Goal: Find specific page/section: Find specific page/section

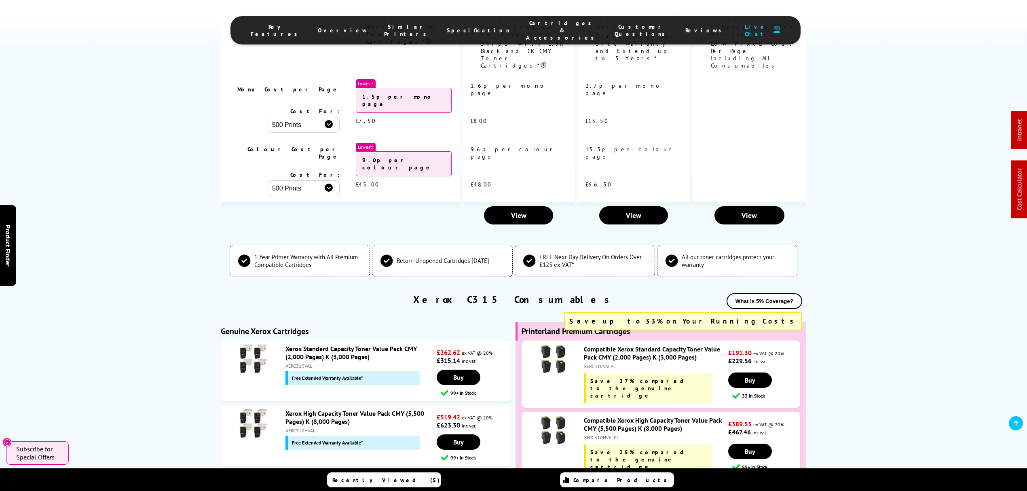
click at [607, 434] on div "XERC310HVALPL" at bounding box center [655, 437] width 142 height 6
copy div "XERC310HVALPL"
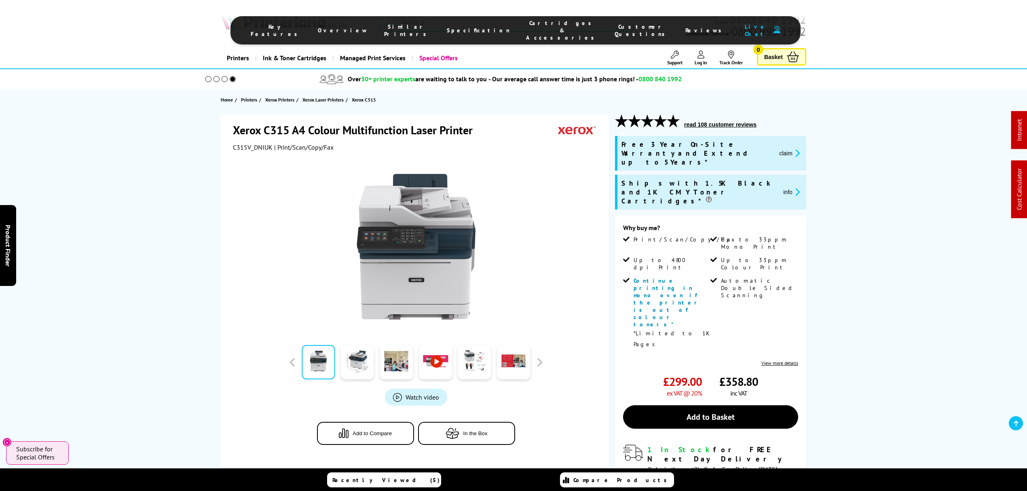
drag, startPoint x: 526, startPoint y: 66, endPoint x: 524, endPoint y: 44, distance: 21.9
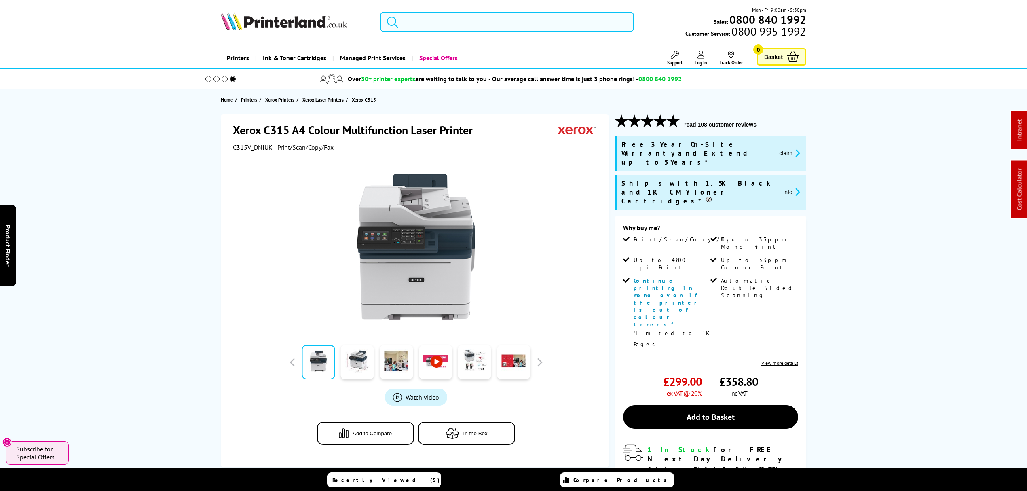
click at [526, 20] on input "search" at bounding box center [507, 22] width 254 height 20
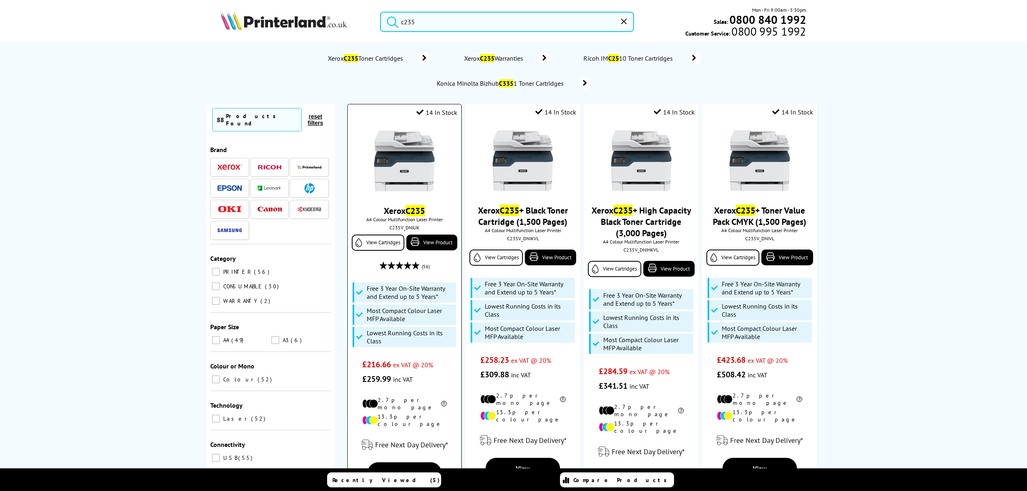
type input "c235"
click at [419, 157] on img at bounding box center [404, 161] width 61 height 61
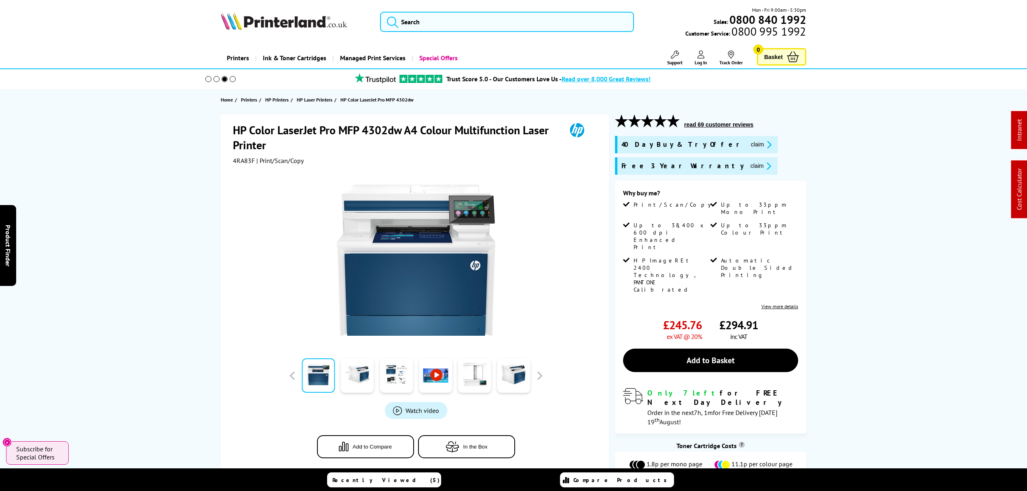
click at [819, 180] on div "HP Color LaserJet Pro MFP 4302dw A4 Colour Multifunction Laser Printer 4RA83F |…" at bounding box center [513, 316] width 647 height 405
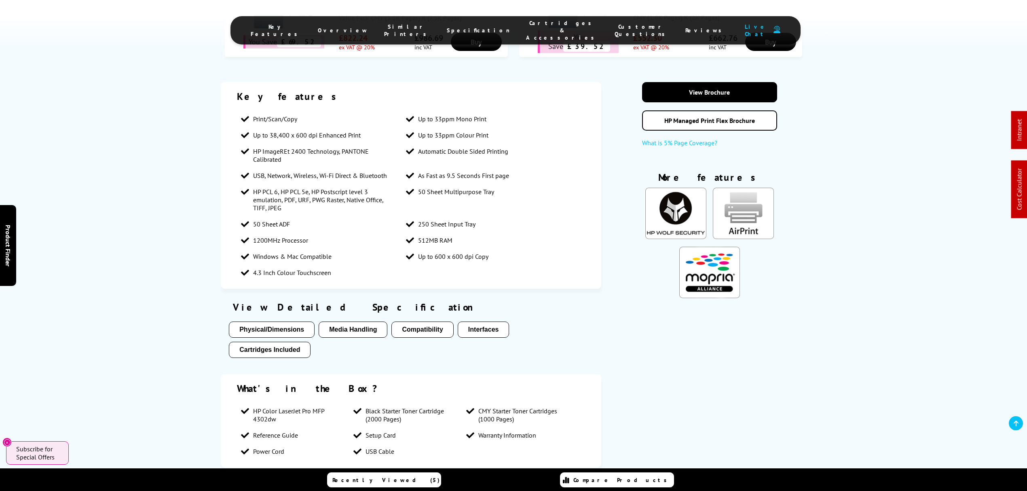
scroll to position [1294, 0]
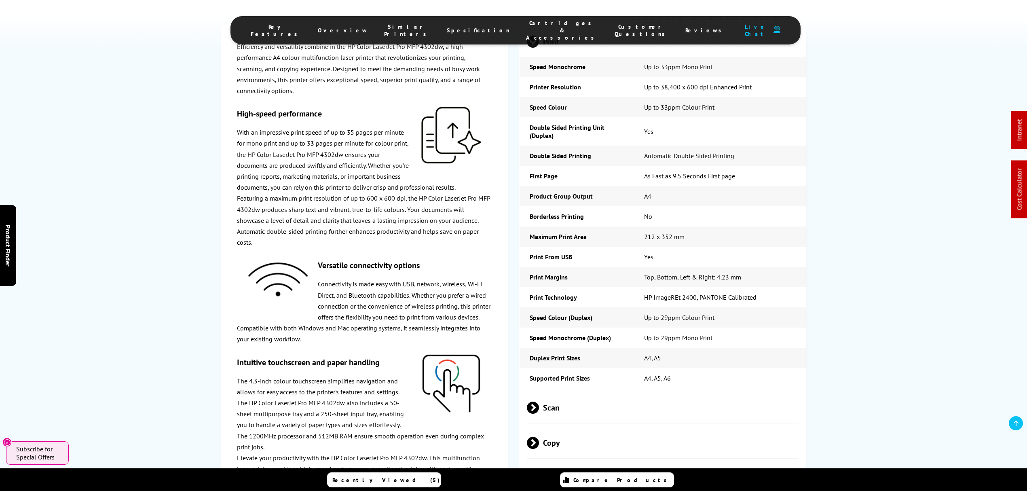
click at [612, 392] on span "Scan" at bounding box center [663, 407] width 272 height 30
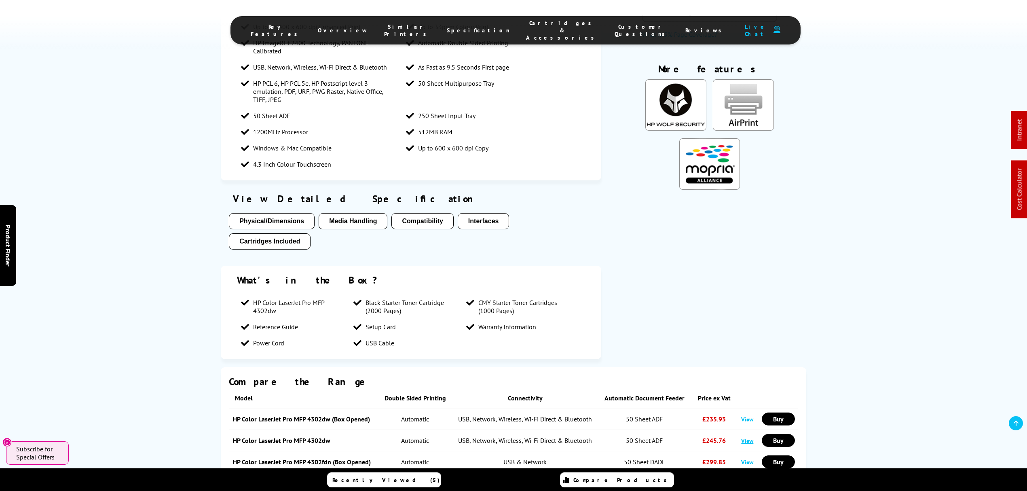
scroll to position [0, 0]
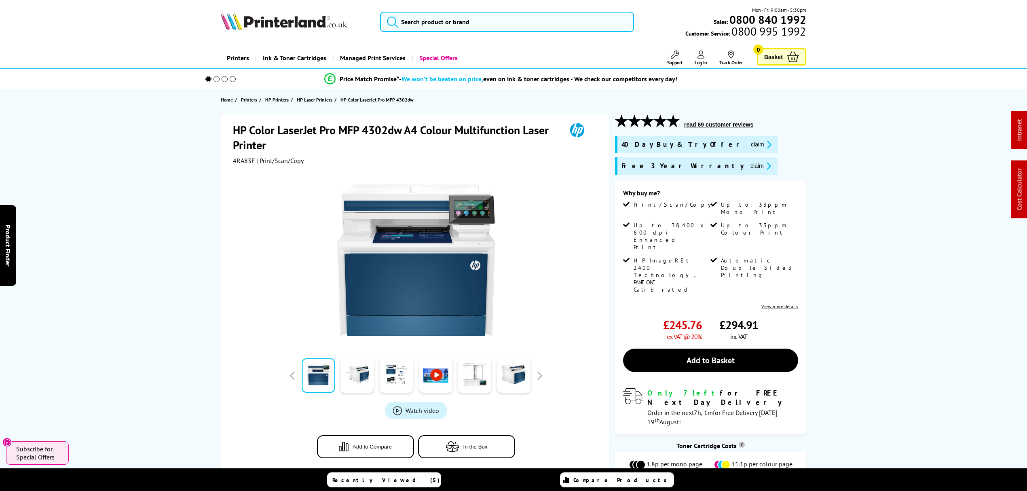
drag, startPoint x: 525, startPoint y: 313, endPoint x: 539, endPoint y: 78, distance: 235.5
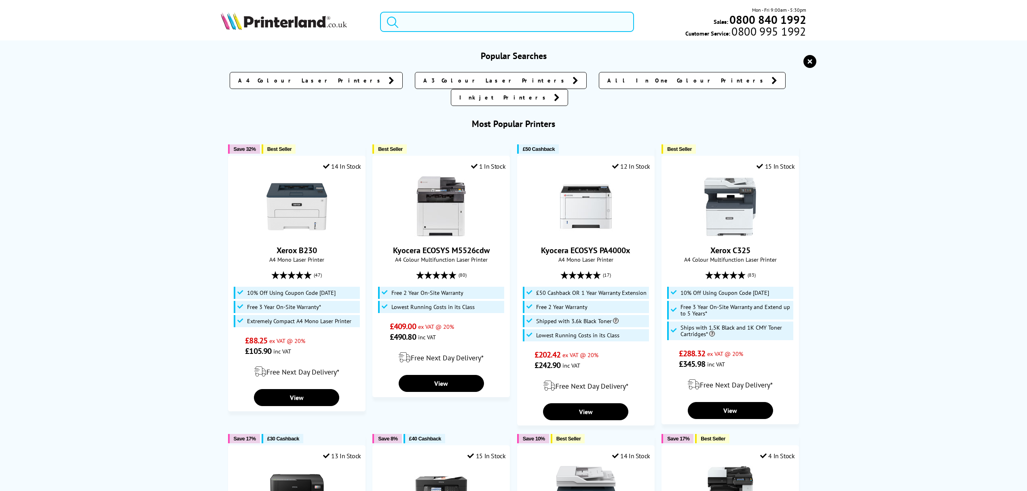
click at [530, 22] on input "search" at bounding box center [507, 22] width 254 height 20
paste input "HLL5000DZU1"
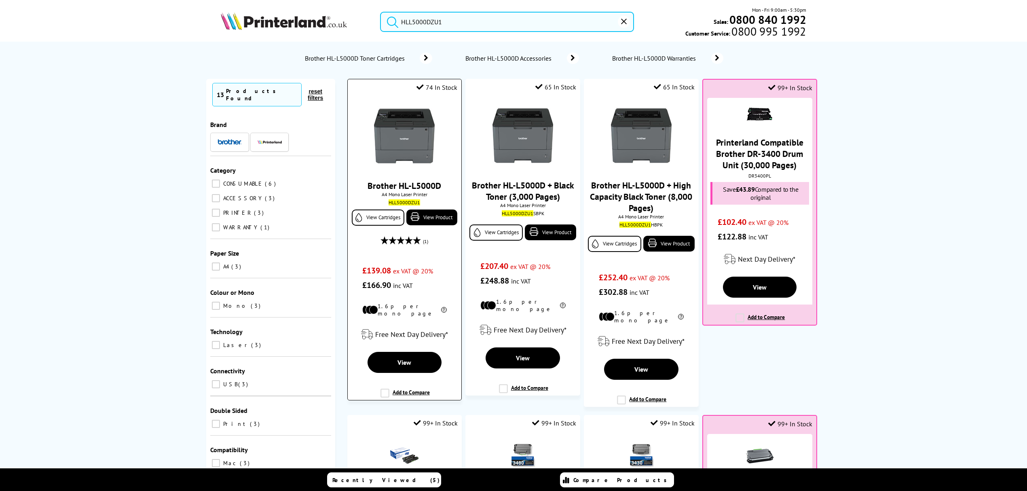
type input "HLL5000DZU1"
click at [394, 148] on img at bounding box center [404, 136] width 61 height 61
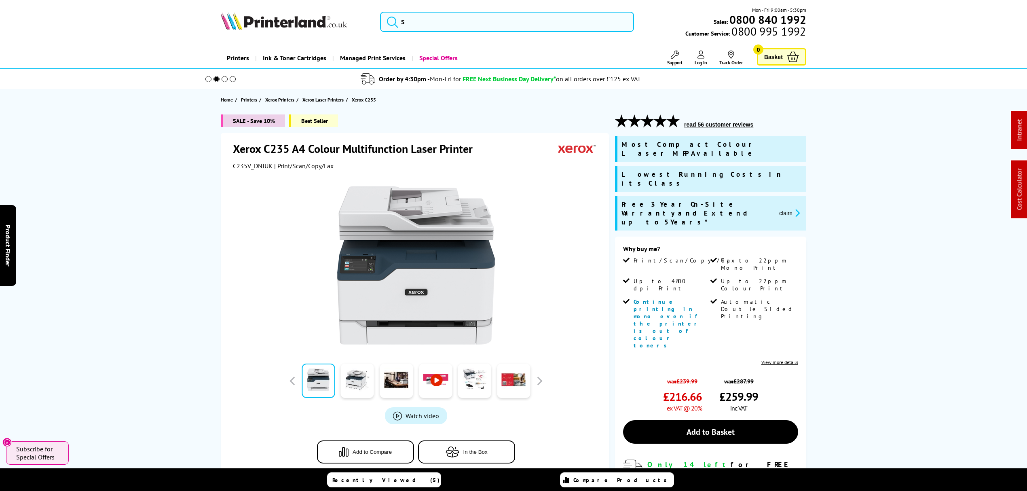
drag, startPoint x: 155, startPoint y: 305, endPoint x: 146, endPoint y: 57, distance: 247.7
click at [246, 163] on span "C235V_DNIUK" at bounding box center [253, 166] width 40 height 8
copy span "C235V_DNIUK"
click at [796, 209] on icon "promo-description" at bounding box center [796, 213] width 7 height 8
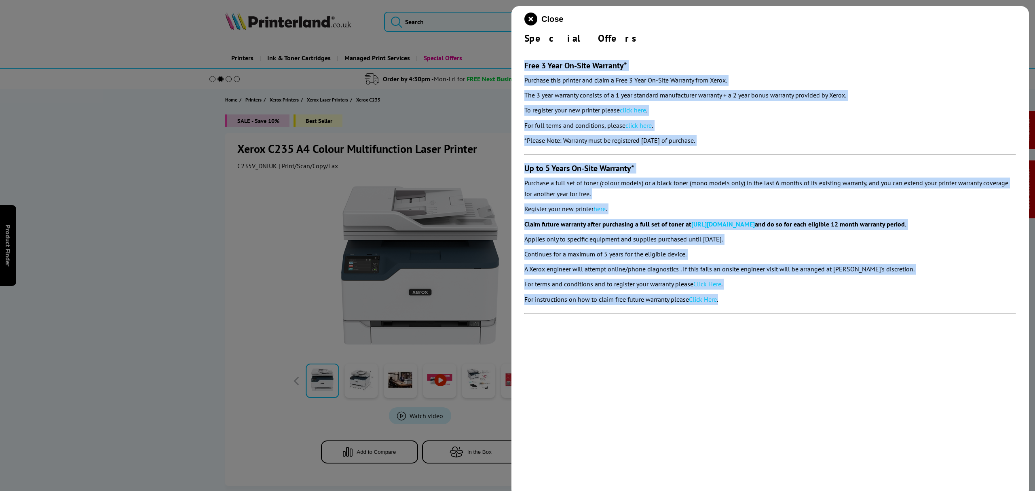
drag, startPoint x: 747, startPoint y: 303, endPoint x: 542, endPoint y: 34, distance: 337.7
click at [518, 66] on div "Close Special Offers Free 3 Year On-Site Warranty* Purchase this printer and cl…" at bounding box center [771, 251] width 518 height 491
copy section "Free 3 Year On-Site Warranty* Purchase this printer and claim a Free 3 Year On-…"
click at [530, 23] on icon "close modal" at bounding box center [531, 19] width 13 height 13
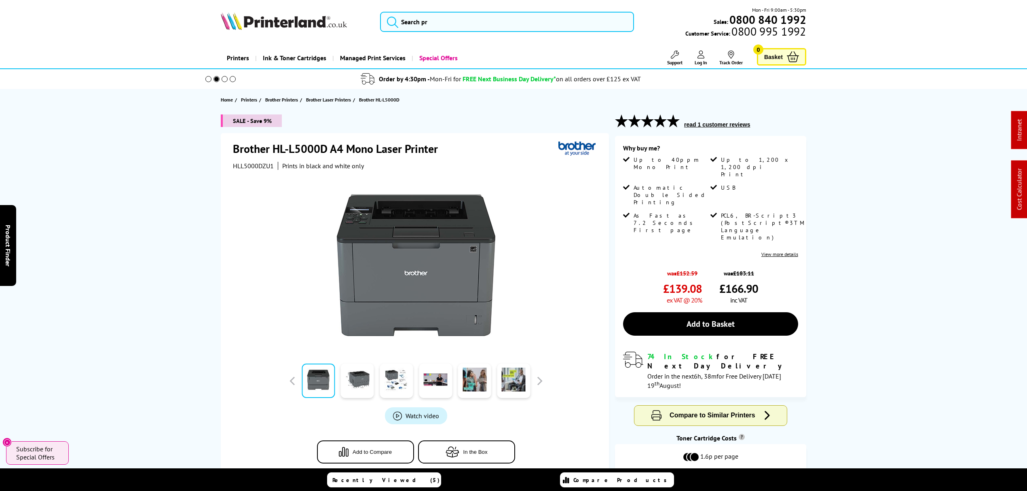
click at [322, 147] on h1 "Brother HL-L5000D A4 Mono Laser Printer" at bounding box center [339, 148] width 213 height 15
drag, startPoint x: 299, startPoint y: 146, endPoint x: 636, endPoint y: 11, distance: 363.4
click at [233, 145] on h1 "Brother HL-L5000D A4 Mono Laser Printer" at bounding box center [339, 148] width 213 height 15
copy h1 "Brother HL-L5000D"
drag, startPoint x: 873, startPoint y: 302, endPoint x: 853, endPoint y: 162, distance: 140.9
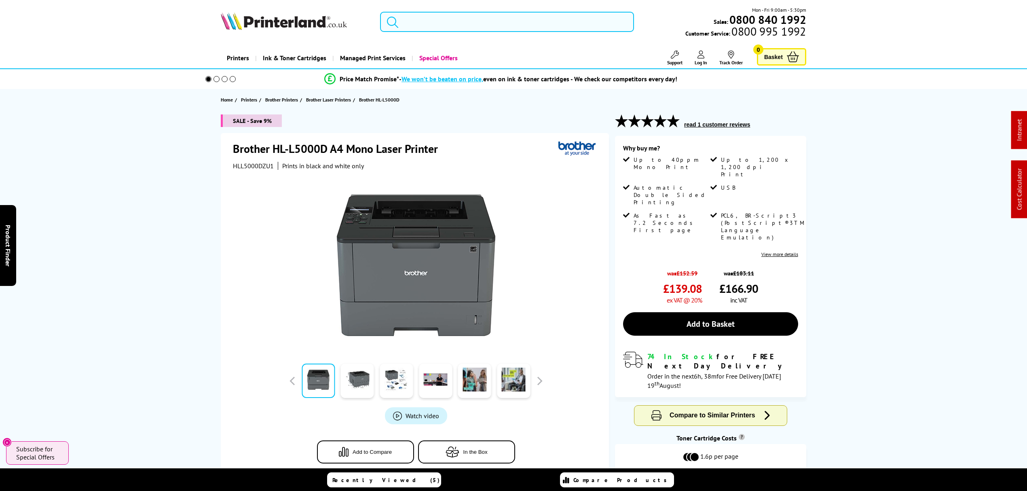
click at [455, 25] on input "search" at bounding box center [507, 22] width 254 height 20
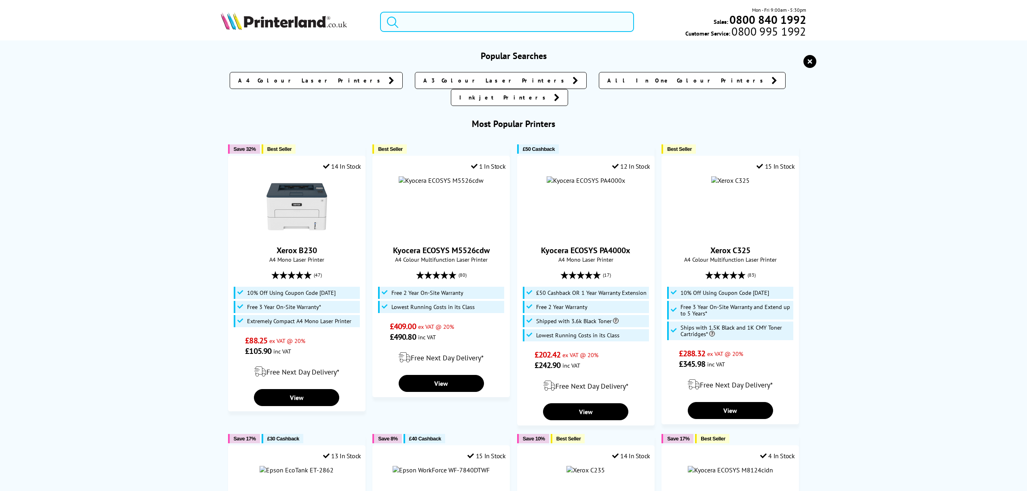
paste input "DCPL3520CDWZU1"
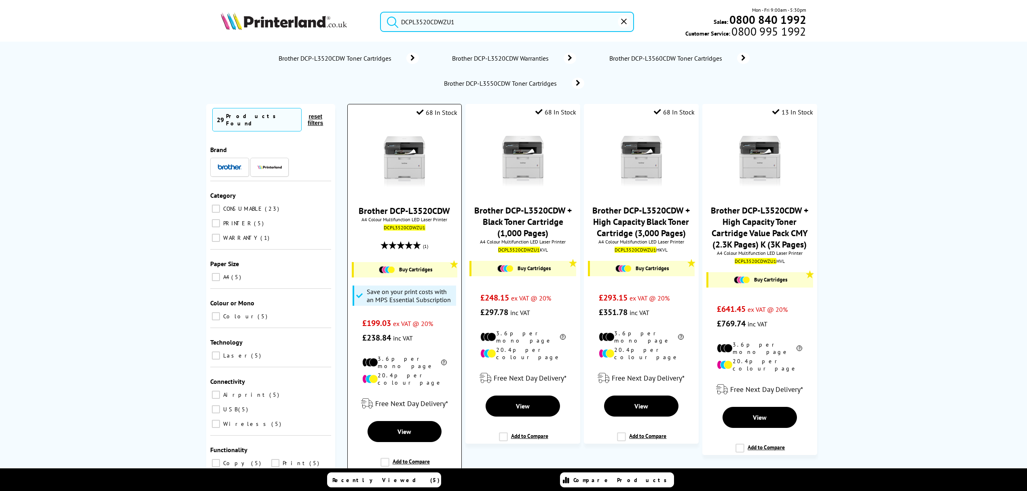
type input "DCPL3520CDWZU1"
click at [424, 159] on img at bounding box center [404, 161] width 61 height 61
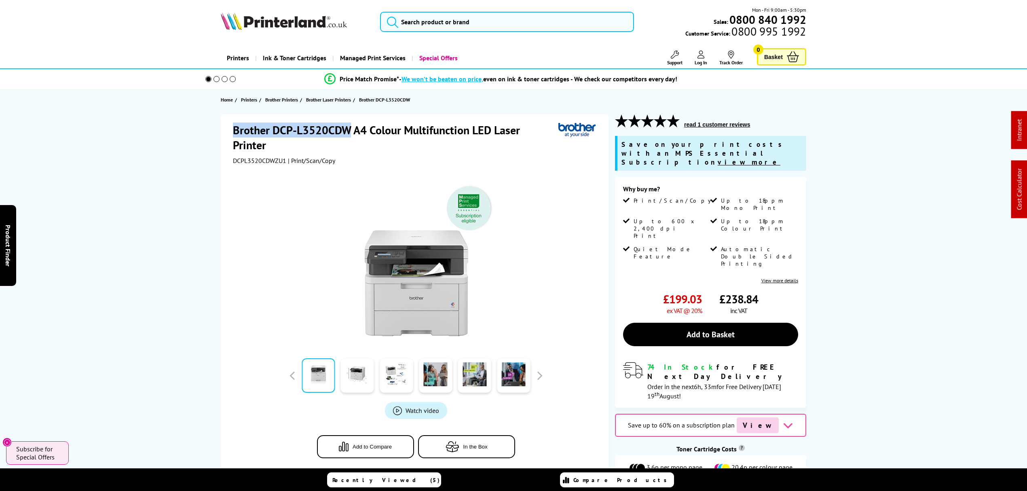
drag, startPoint x: 350, startPoint y: 131, endPoint x: 230, endPoint y: 134, distance: 119.8
click at [230, 134] on div "Brother DCP-L3520CDW A4 Colour Multifunction LED Laser Printer DCPL3520CDWZU1 |…" at bounding box center [415, 297] width 388 height 366
copy h1 "Brother DCP-L3520CDW"
drag, startPoint x: 203, startPoint y: 306, endPoint x: 152, endPoint y: -15, distance: 325.0
drag, startPoint x: 129, startPoint y: 351, endPoint x: 181, endPoint y: 34, distance: 321.7
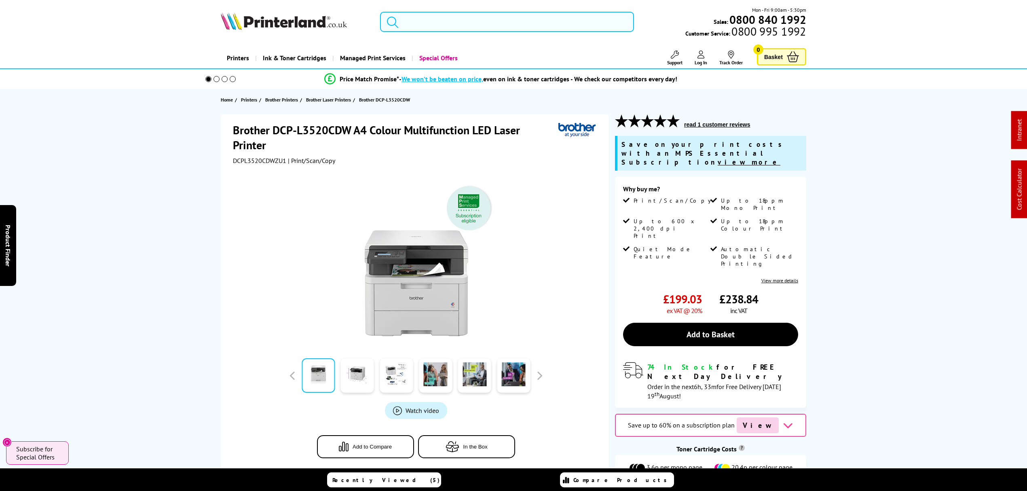
click at [466, 26] on input "search" at bounding box center [507, 22] width 254 height 20
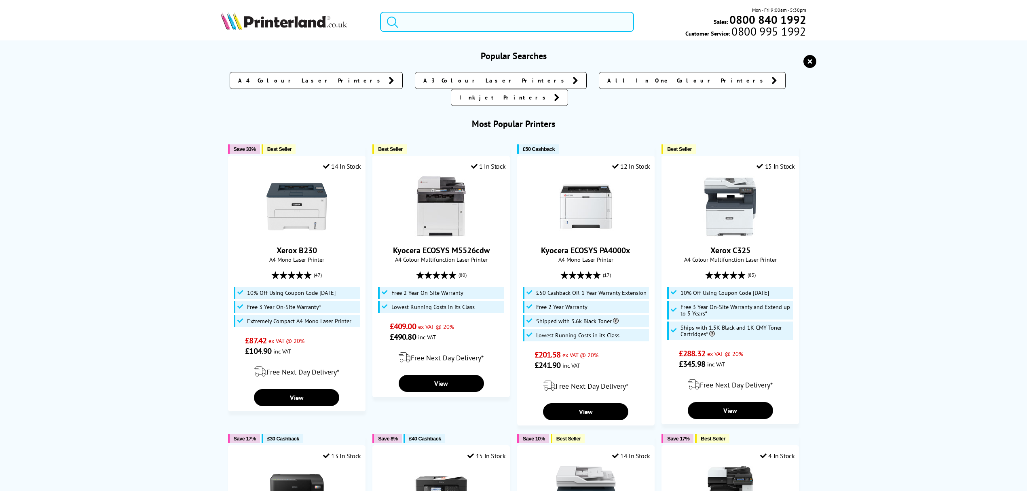
paste input "106R04050"
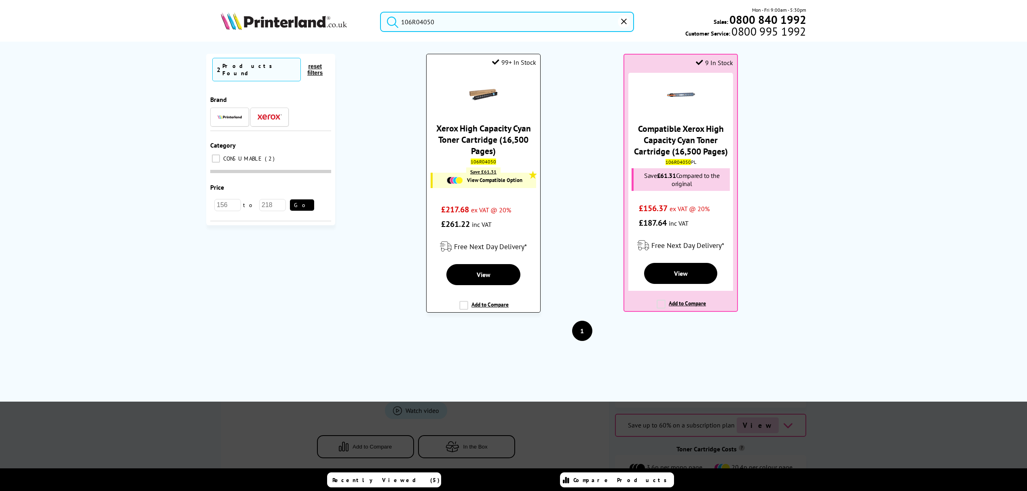
type input "106R04050"
click at [489, 132] on link "Xerox High Capacity Cyan Toner Cartridge (16,500 Pages)" at bounding box center [483, 140] width 95 height 34
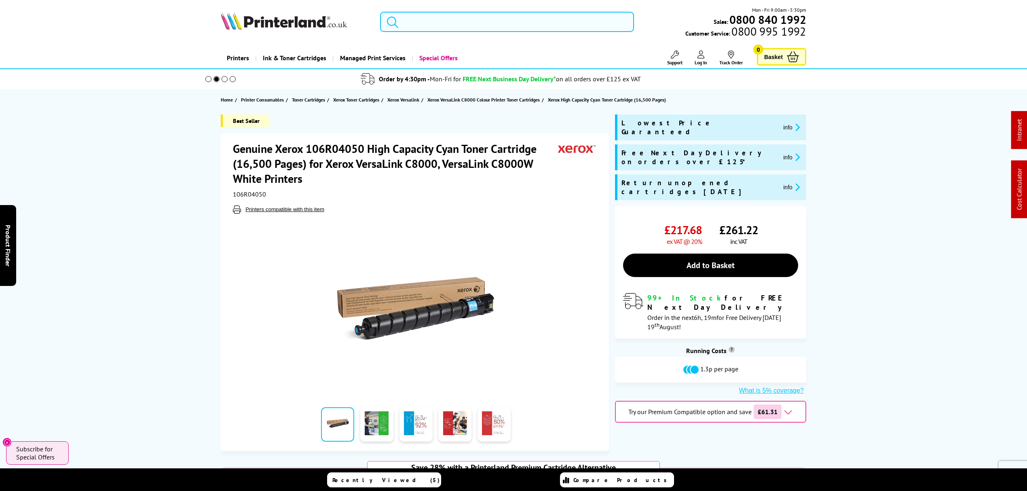
click at [442, 18] on input "search" at bounding box center [507, 22] width 254 height 20
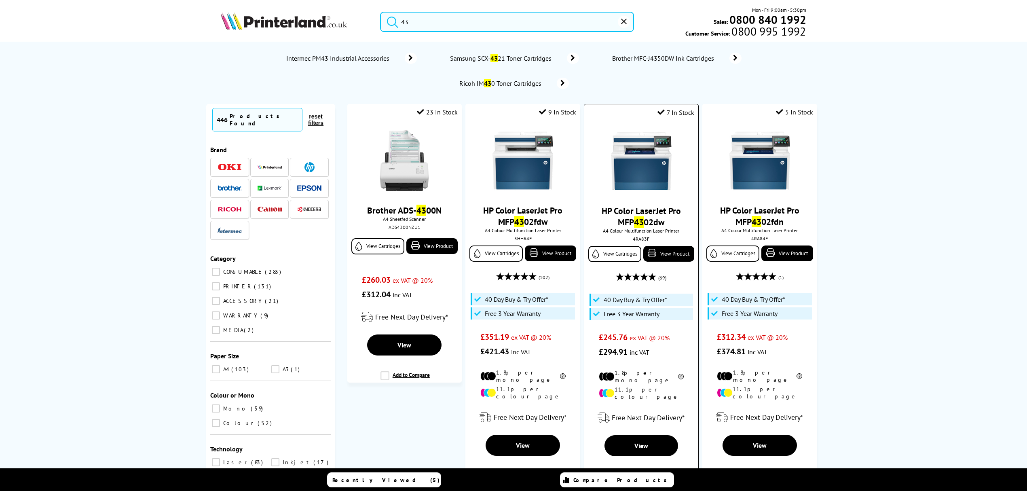
type input "43"
click at [649, 162] on img at bounding box center [641, 161] width 61 height 61
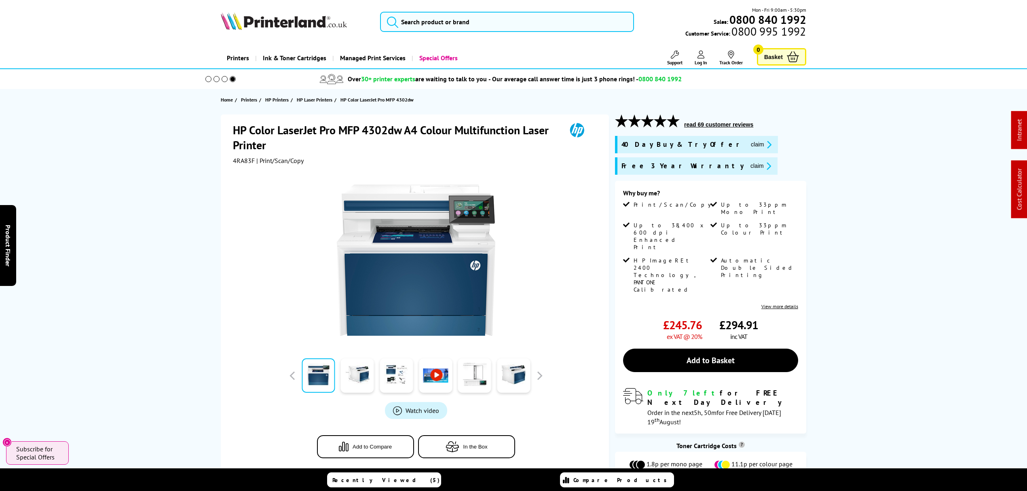
drag, startPoint x: 131, startPoint y: 329, endPoint x: 125, endPoint y: 183, distance: 145.8
drag, startPoint x: 809, startPoint y: 335, endPoint x: 836, endPoint y: 146, distance: 191.2
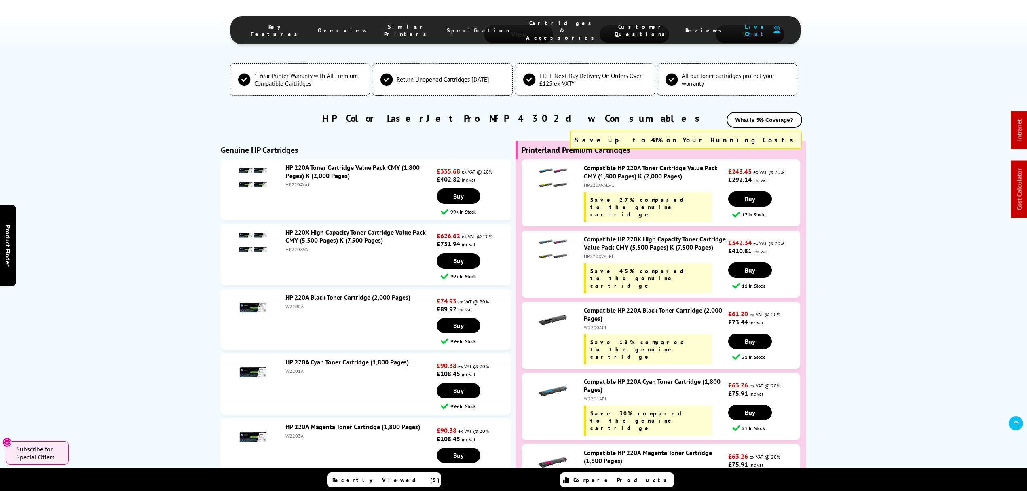
scroll to position [2589, 0]
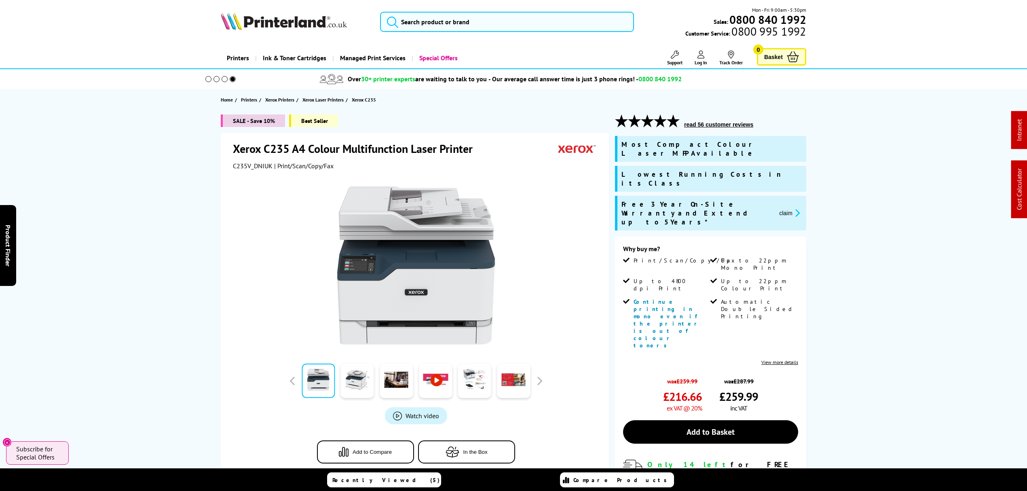
drag, startPoint x: 109, startPoint y: 335, endPoint x: 140, endPoint y: 125, distance: 213.0
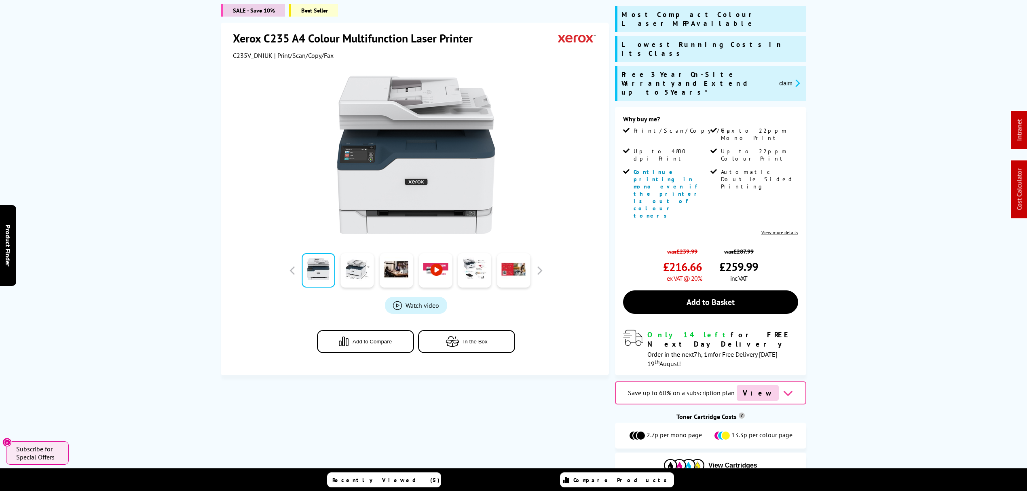
scroll to position [324, 0]
